Goal: Communication & Community: Answer question/provide support

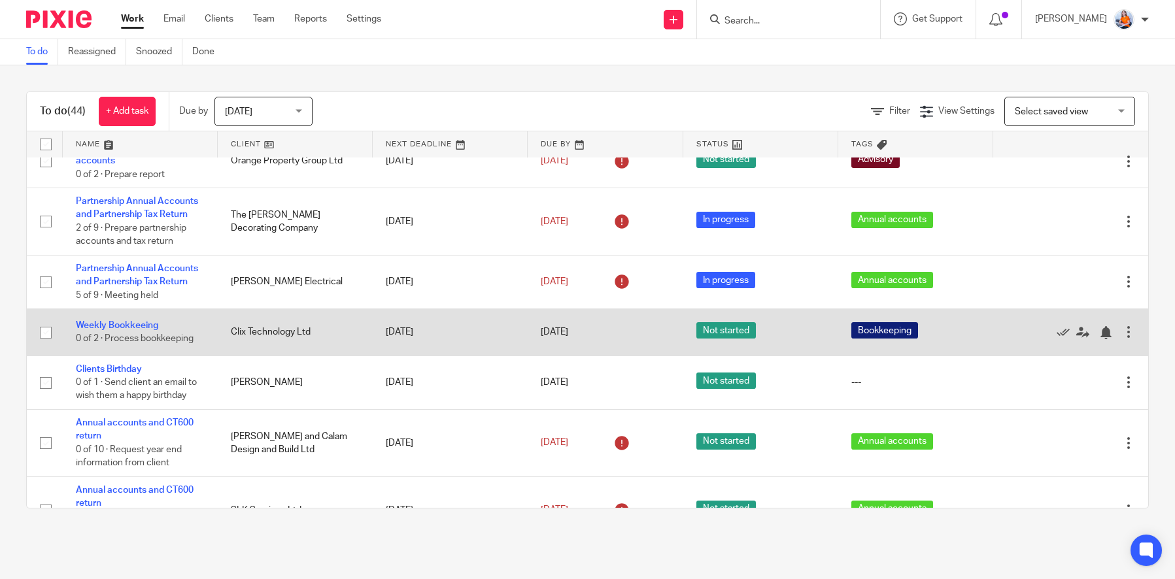
scroll to position [253, 0]
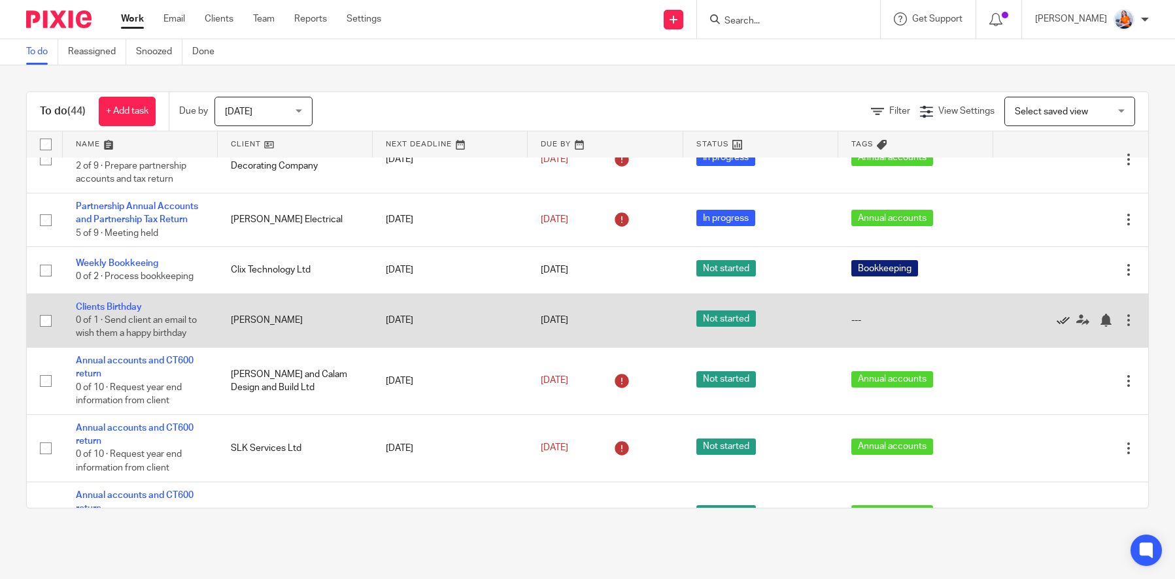
click at [1056, 324] on icon at bounding box center [1062, 320] width 13 height 13
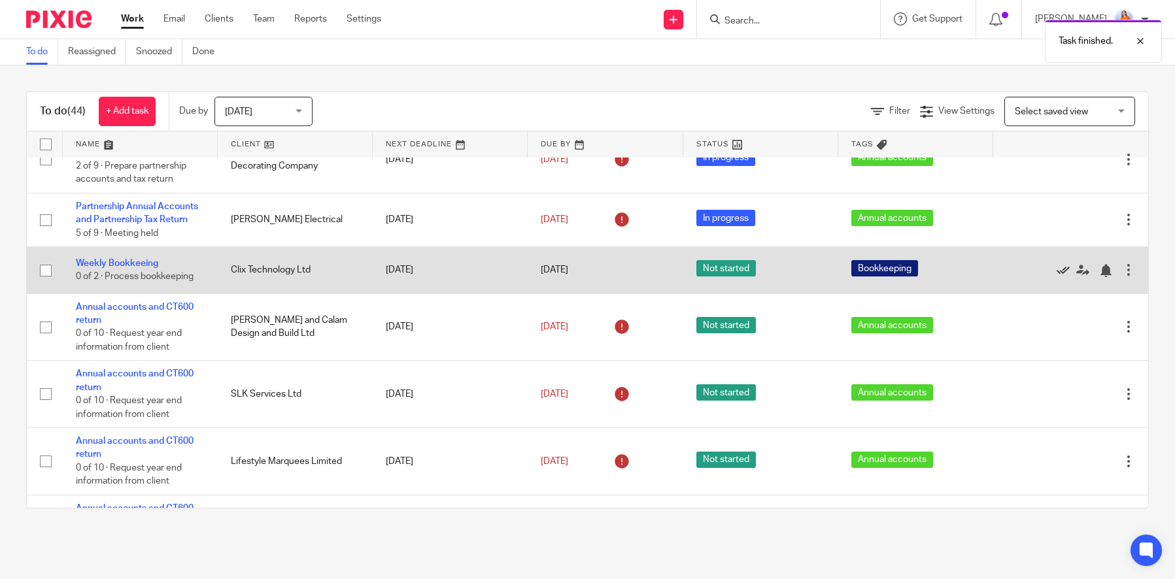
click at [1056, 275] on icon at bounding box center [1062, 270] width 13 height 13
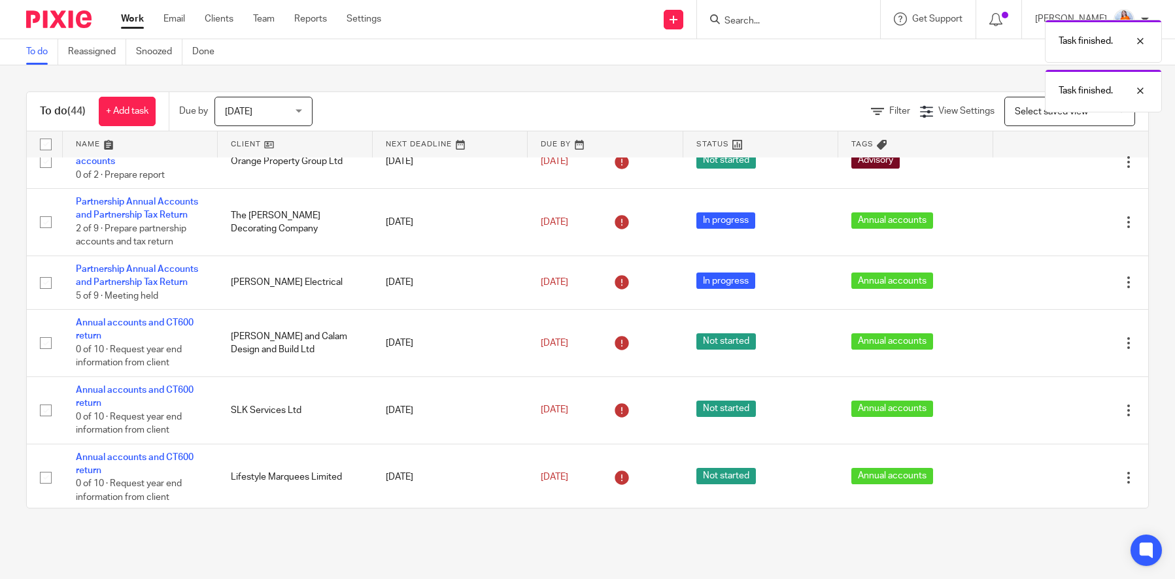
scroll to position [0, 0]
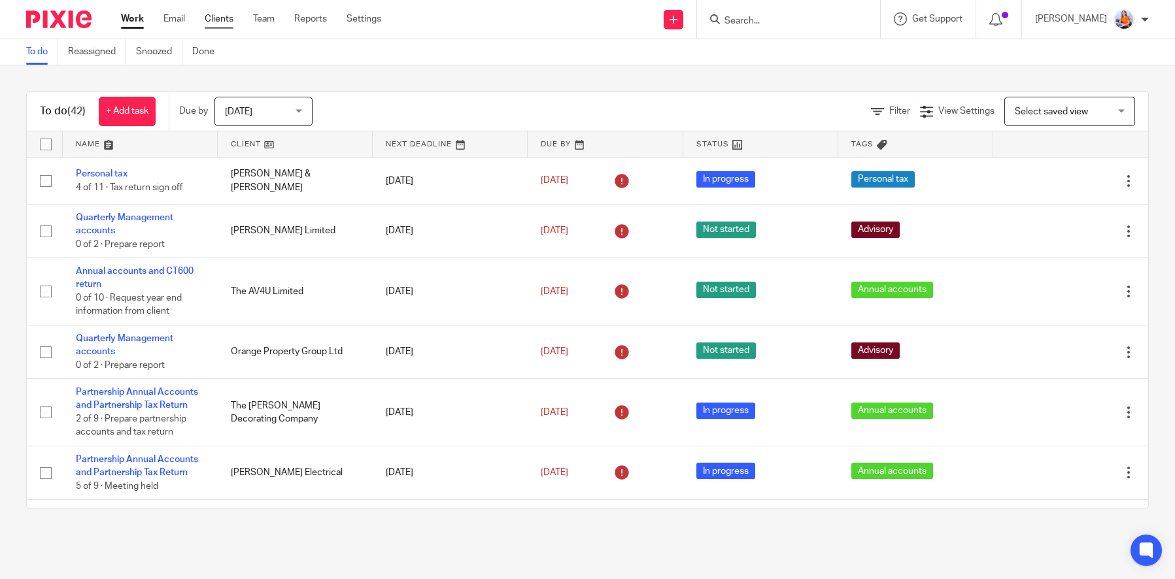
click at [232, 18] on link "Clients" at bounding box center [219, 18] width 29 height 13
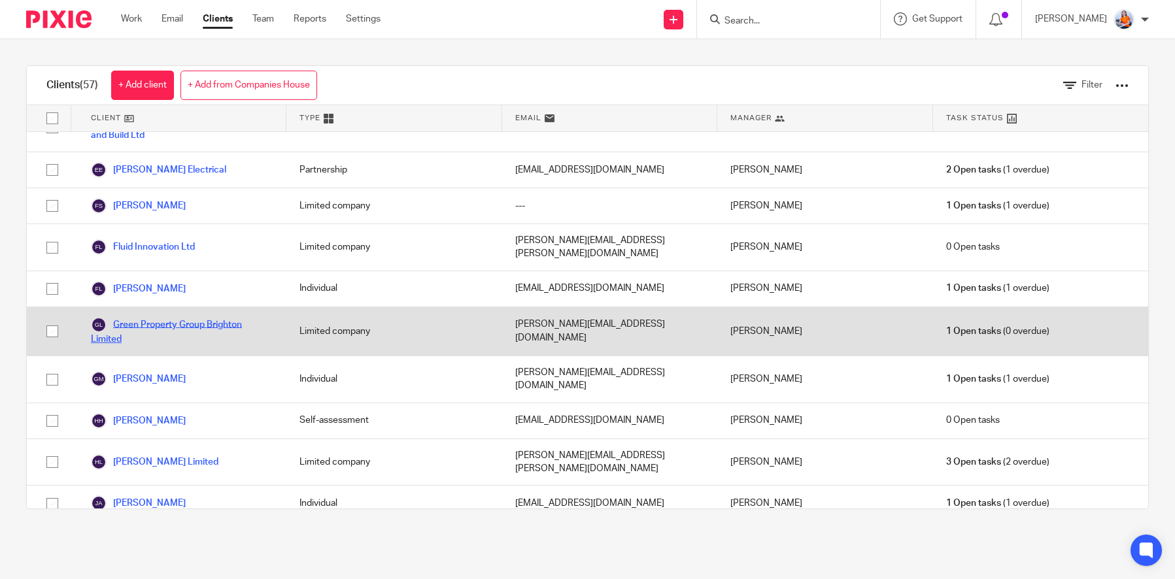
scroll to position [732, 0]
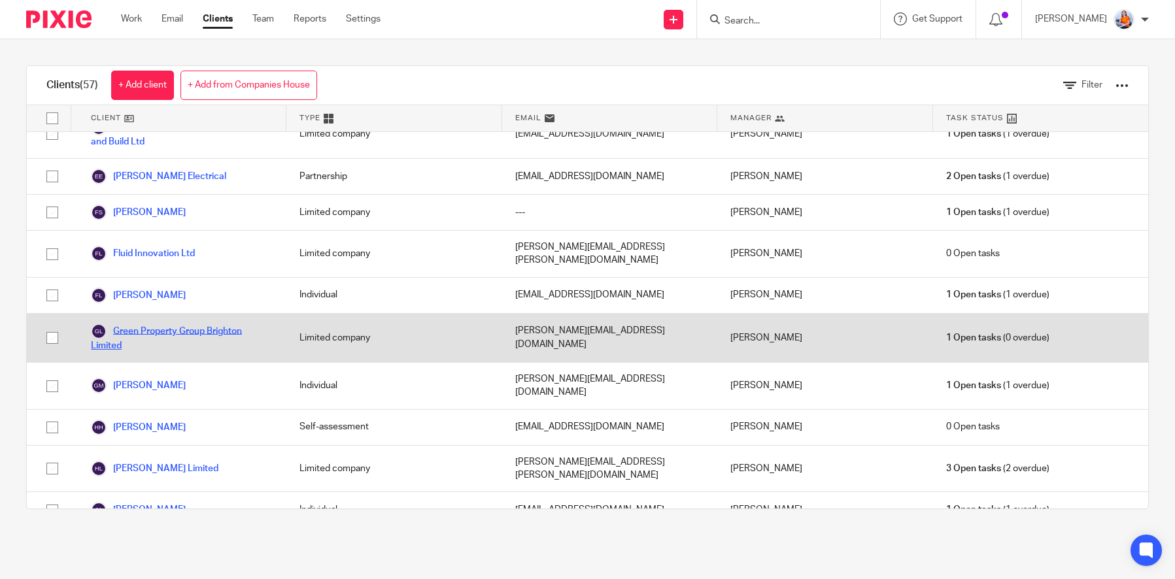
click at [158, 324] on link "Green Property Group Brighton Limited" at bounding box center [182, 338] width 182 height 29
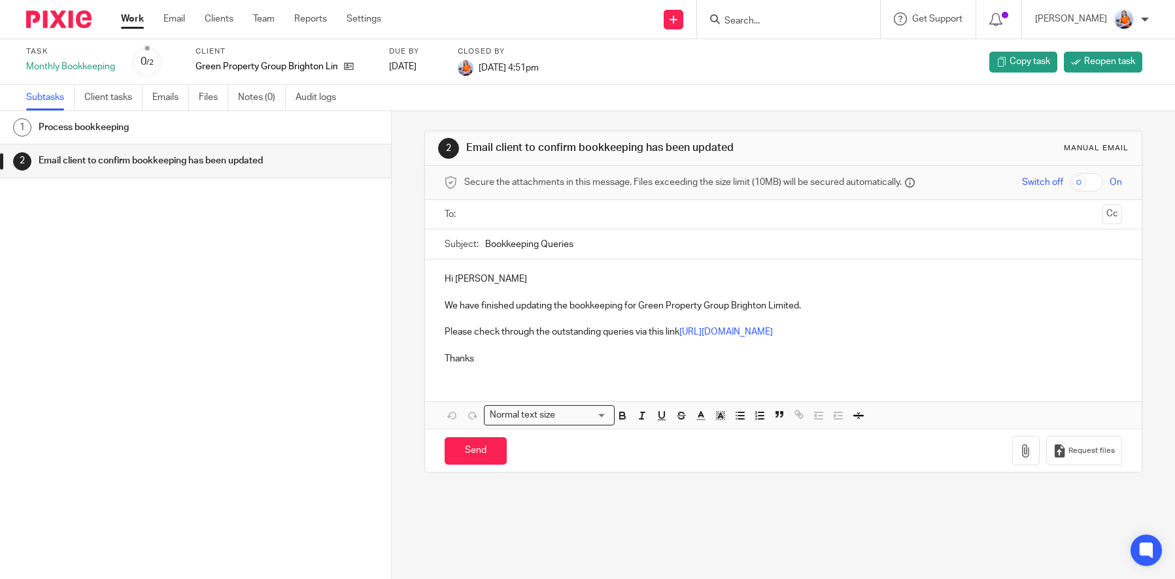
click at [531, 225] on ul at bounding box center [783, 215] width 637 height 22
click at [533, 220] on input "text" at bounding box center [783, 214] width 628 height 15
drag, startPoint x: 616, startPoint y: 248, endPoint x: 477, endPoint y: 248, distance: 139.9
click at [477, 248] on div "Subject: Bookkeeping Queries" at bounding box center [783, 247] width 677 height 29
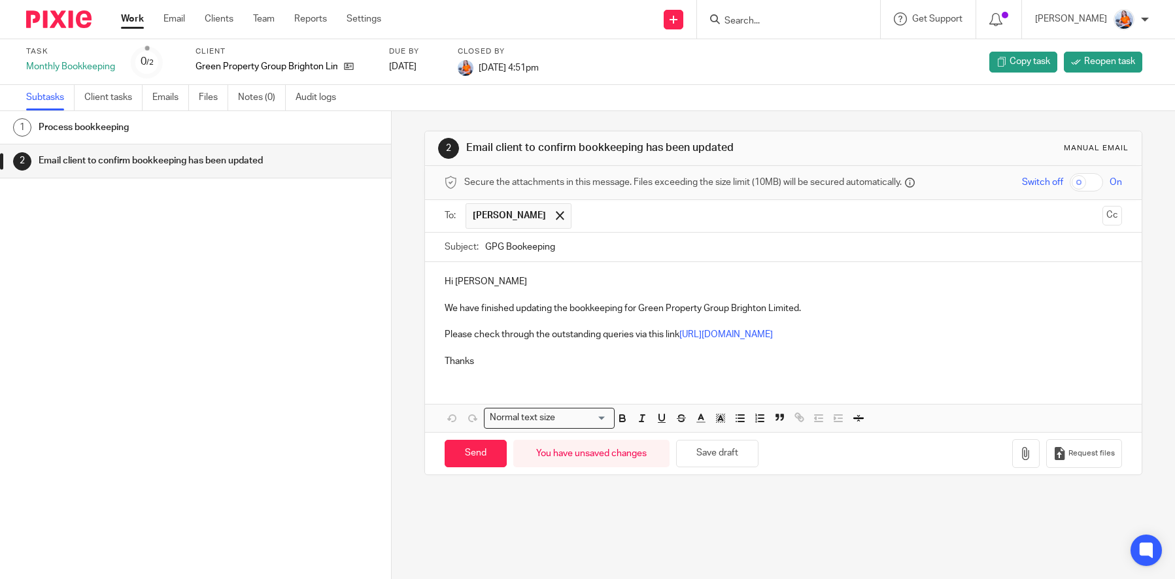
type input "GPG Bookeeping"
drag, startPoint x: 812, startPoint y: 313, endPoint x: 440, endPoint y: 307, distance: 372.0
click at [445, 307] on p "We have finished updating the bookkeeping for Green Property Group Brighton Lim…" at bounding box center [783, 308] width 677 height 13
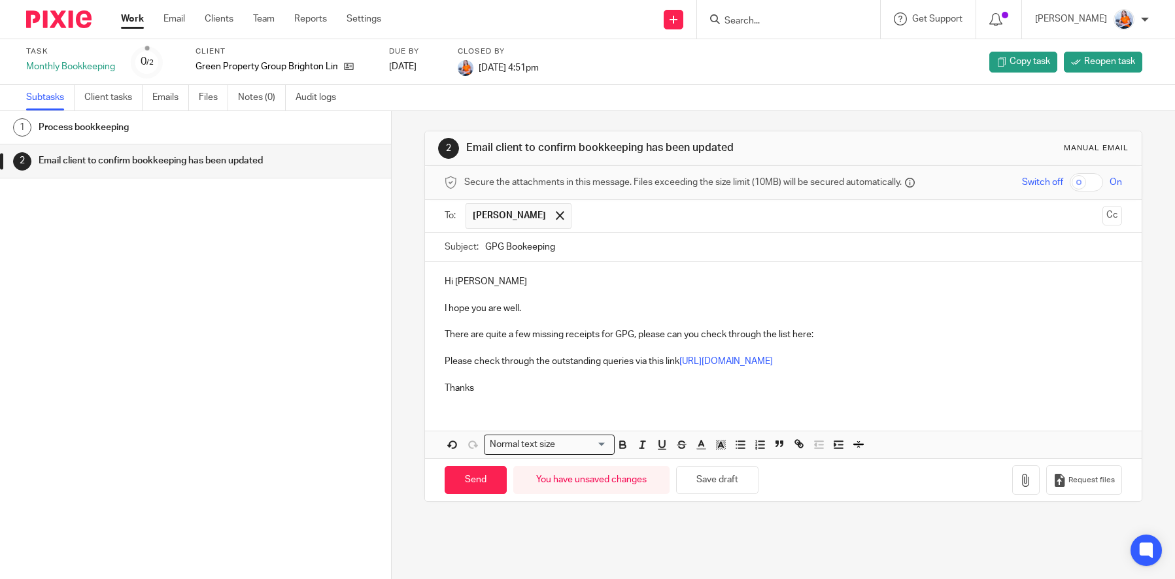
drag, startPoint x: 631, startPoint y: 359, endPoint x: 422, endPoint y: 357, distance: 209.9
click at [425, 357] on div "Hi Tom I hope you are well. There are quite a few missing receipts for GPG, ple…" at bounding box center [783, 333] width 716 height 142
click at [465, 477] on input "Send" at bounding box center [476, 480] width 62 height 28
type input "Sent"
